Goal: Navigation & Orientation: Find specific page/section

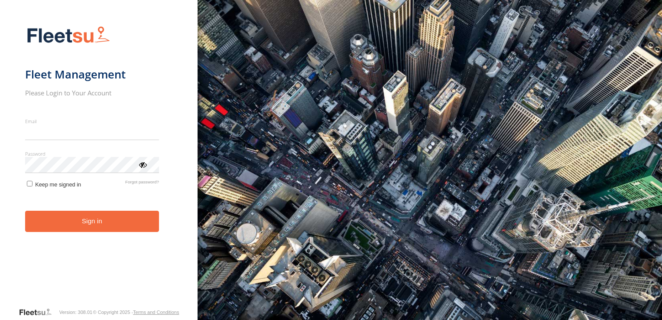
type input "**********"
click at [70, 230] on button "Sign in" at bounding box center [92, 220] width 134 height 21
click at [76, 223] on button "Sign in" at bounding box center [92, 220] width 134 height 21
